Goal: Communication & Community: Answer question/provide support

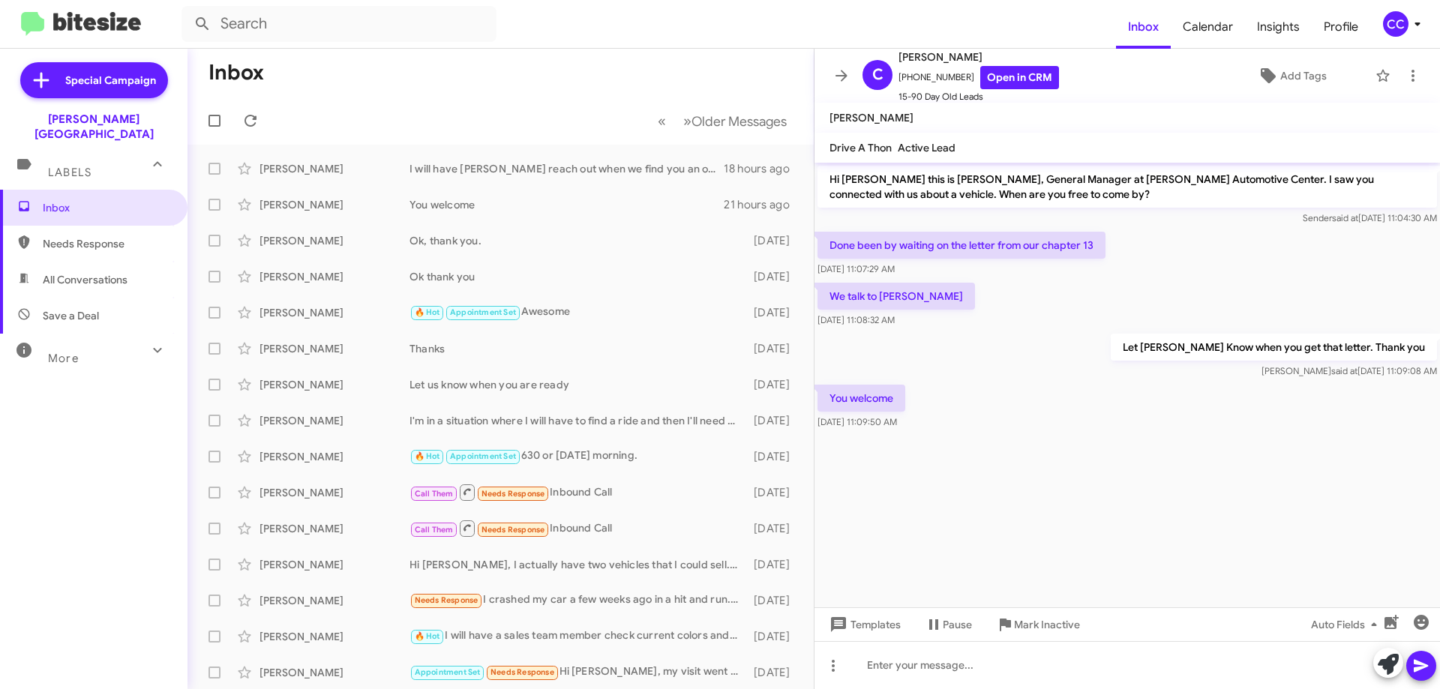
click at [72, 236] on span "Needs Response" at bounding box center [107, 243] width 128 height 15
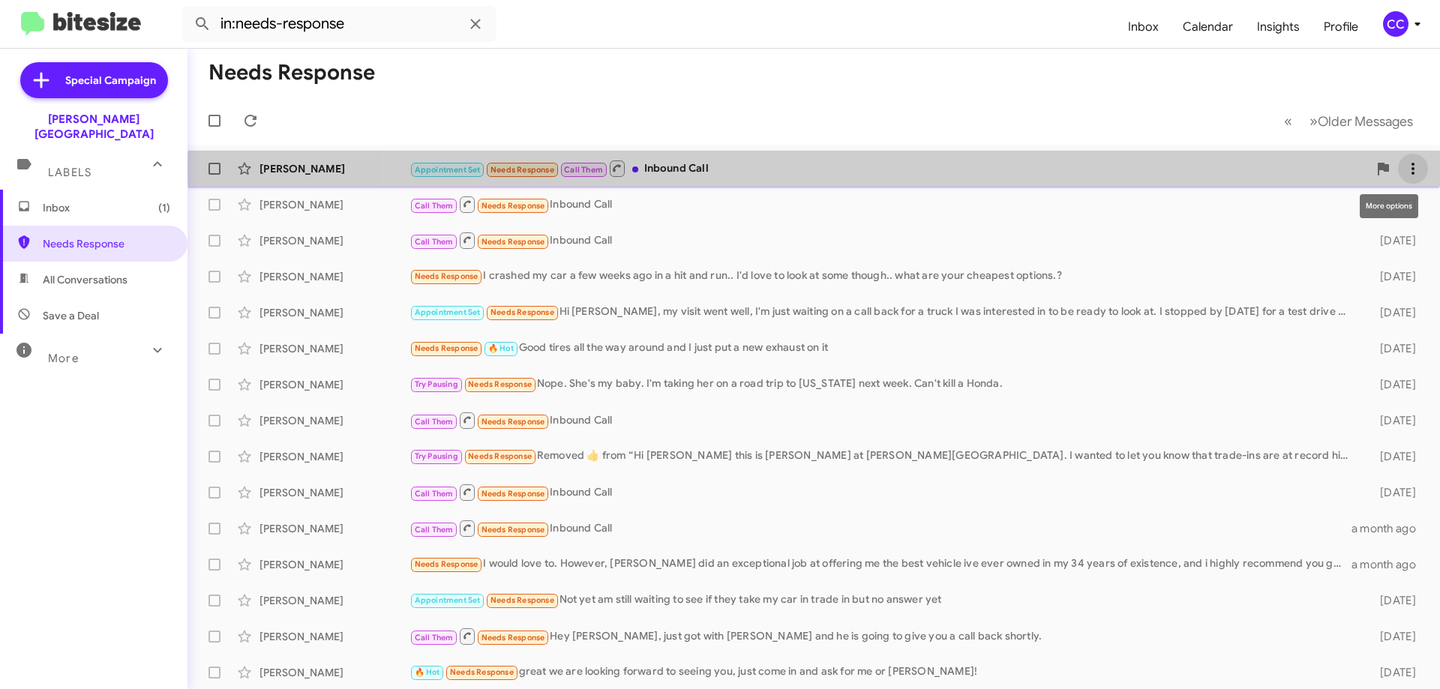
click at [1412, 168] on icon at bounding box center [1413, 169] width 3 height 12
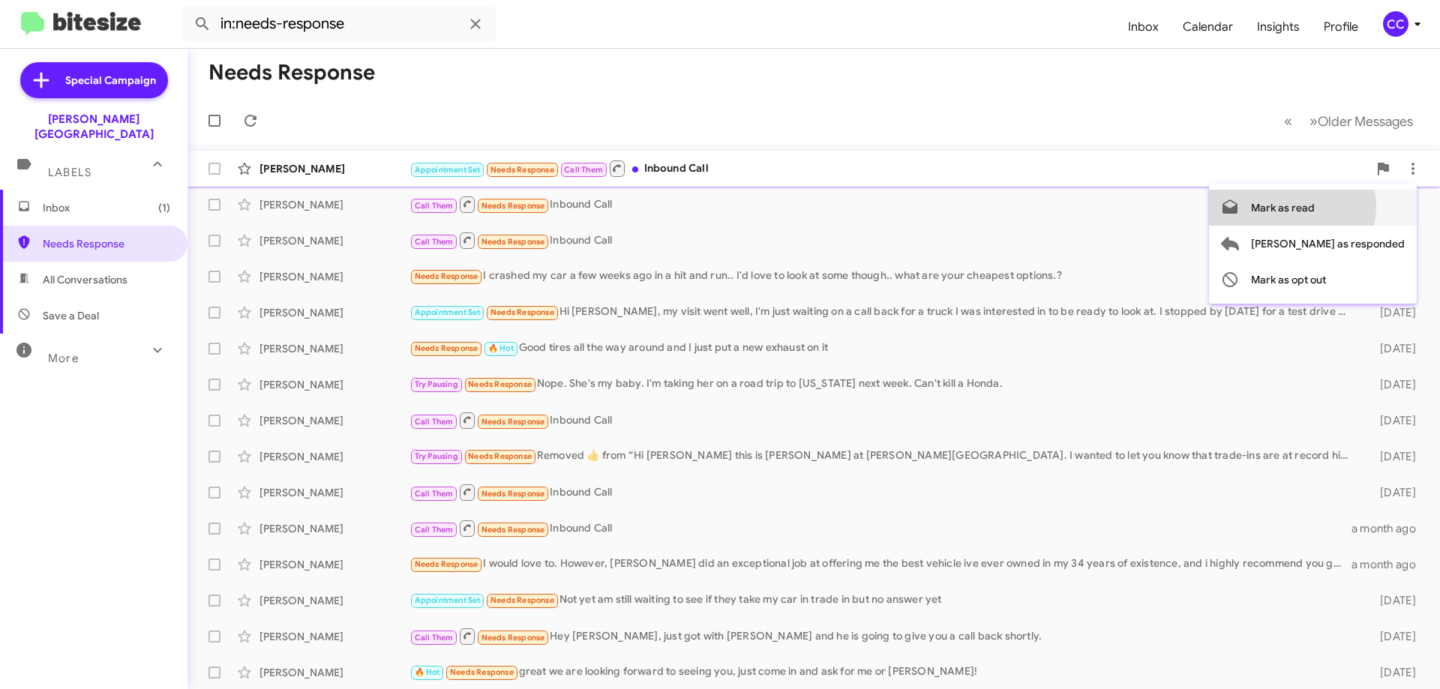
click at [1315, 207] on span "Mark as read" at bounding box center [1283, 208] width 64 height 36
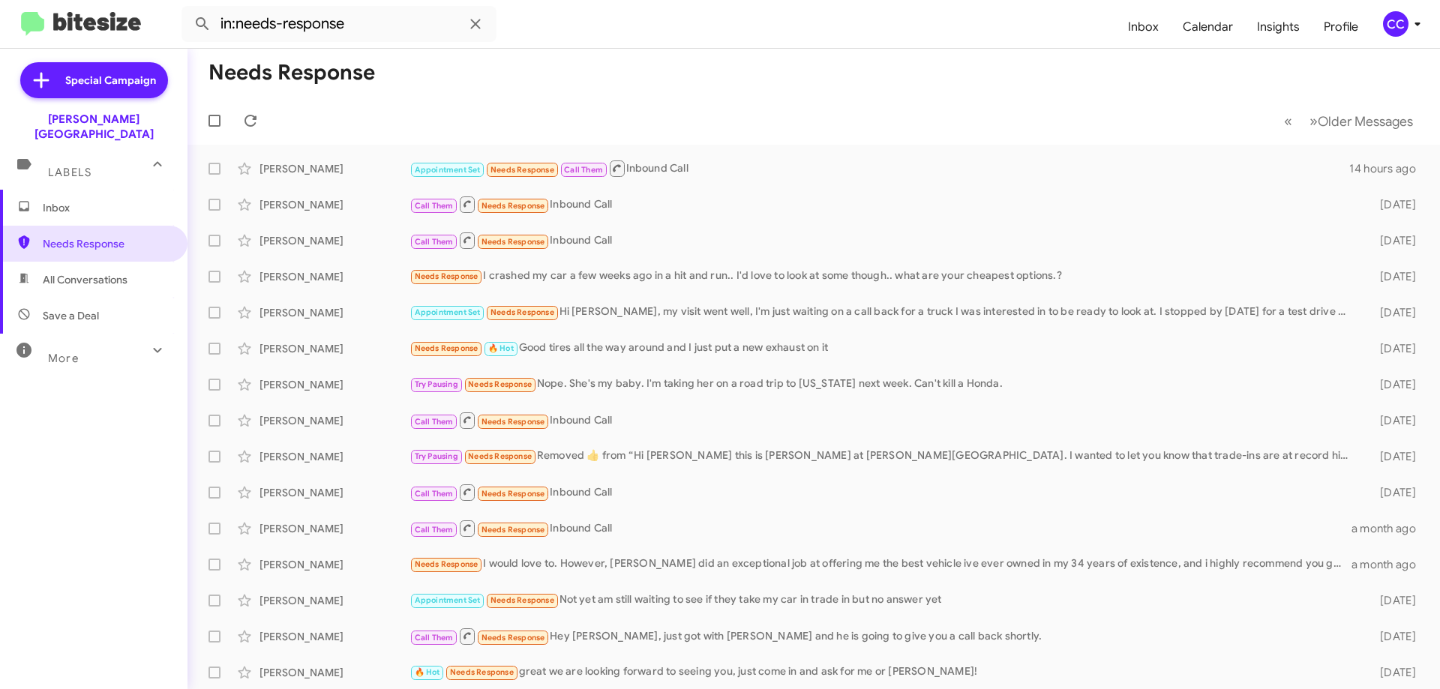
click at [95, 272] on span "All Conversations" at bounding box center [85, 279] width 85 height 15
type input "in:all-conversations"
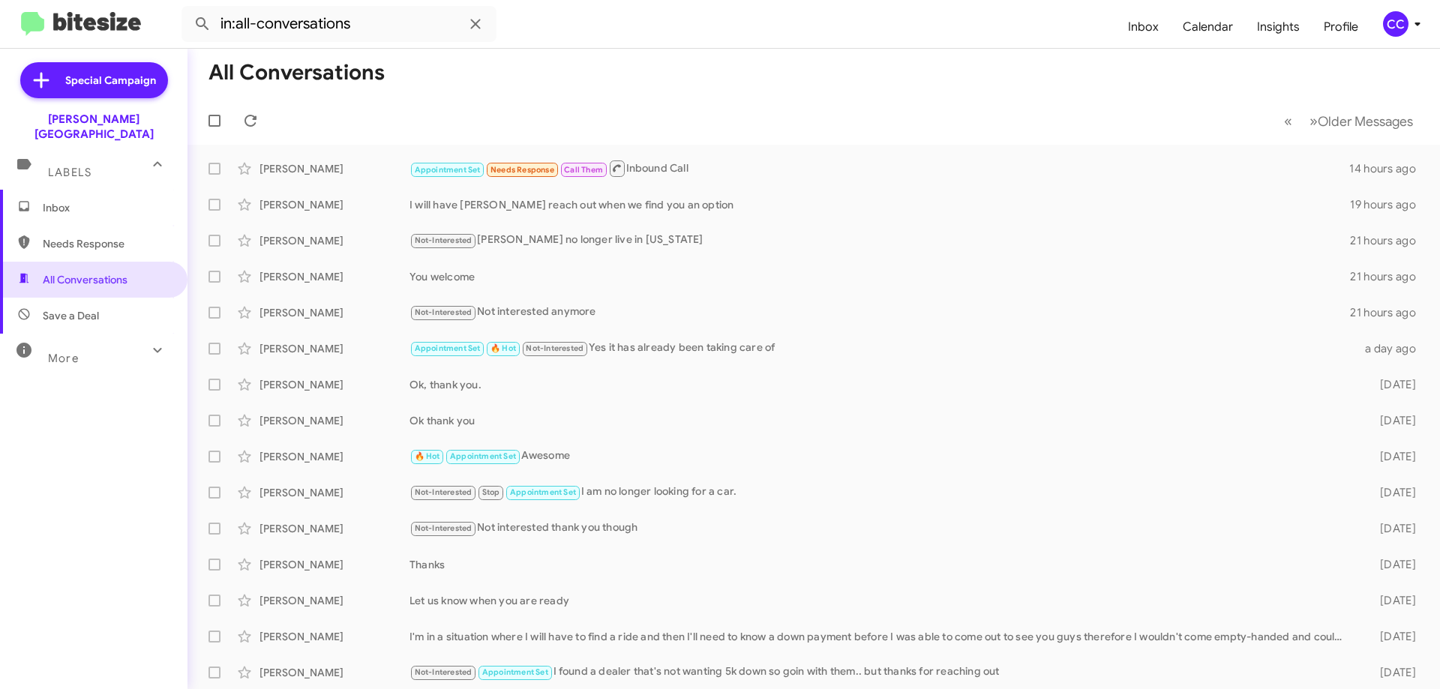
click at [62, 200] on span "Inbox" at bounding box center [107, 207] width 128 height 15
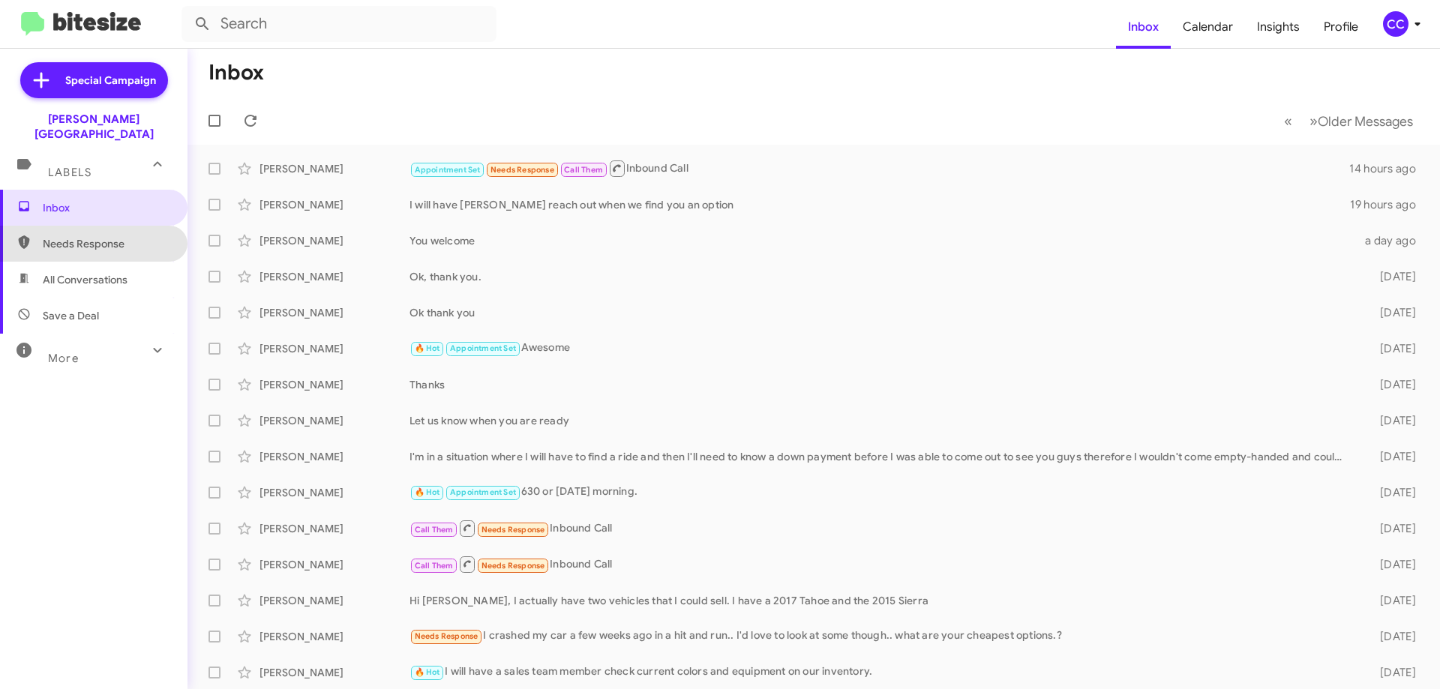
click at [100, 226] on span "Needs Response" at bounding box center [94, 244] width 188 height 36
type input "in:needs-response"
